Goal: Task Accomplishment & Management: Use online tool/utility

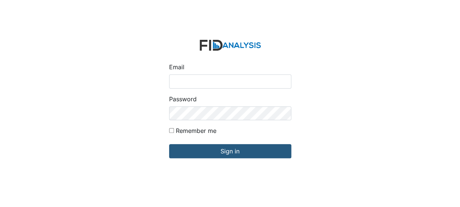
click at [186, 75] on input "Email" at bounding box center [230, 81] width 122 height 14
type input "[EMAIL_ADDRESS][DOMAIN_NAME]"
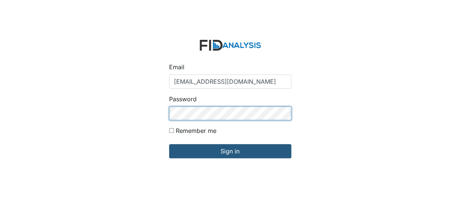
click at [169, 144] on input "Sign in" at bounding box center [230, 151] width 122 height 14
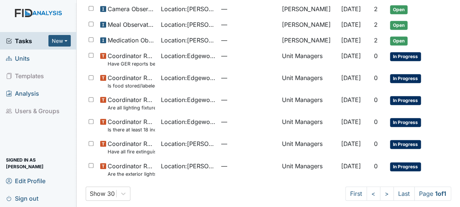
scroll to position [131, 0]
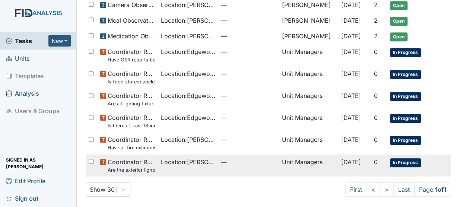
click at [140, 166] on small "Are the exterior lights appropriate (on at night, off during the day)?" at bounding box center [131, 169] width 47 height 7
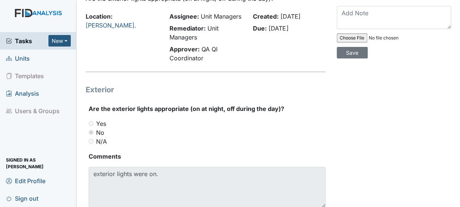
scroll to position [67, 0]
